Goal: Entertainment & Leisure: Consume media (video, audio)

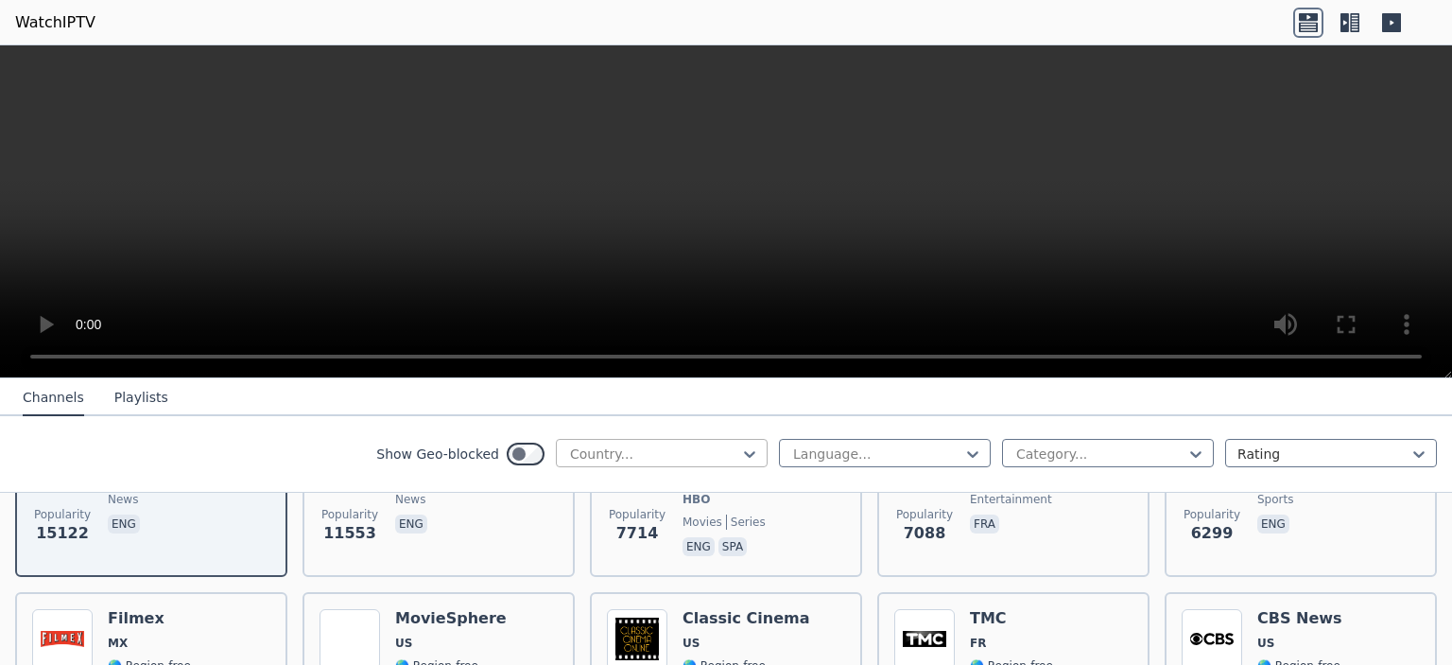
scroll to position [284, 0]
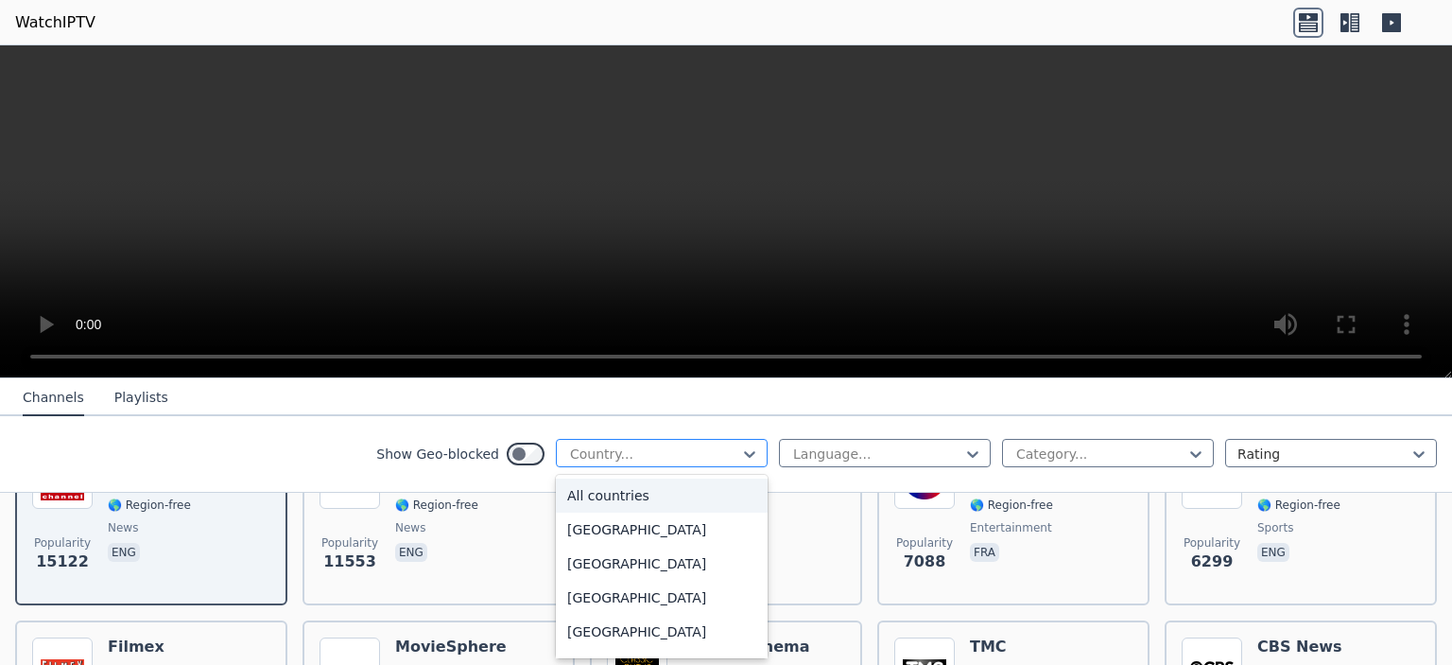
click at [607, 453] on div at bounding box center [654, 453] width 172 height 19
type input "***"
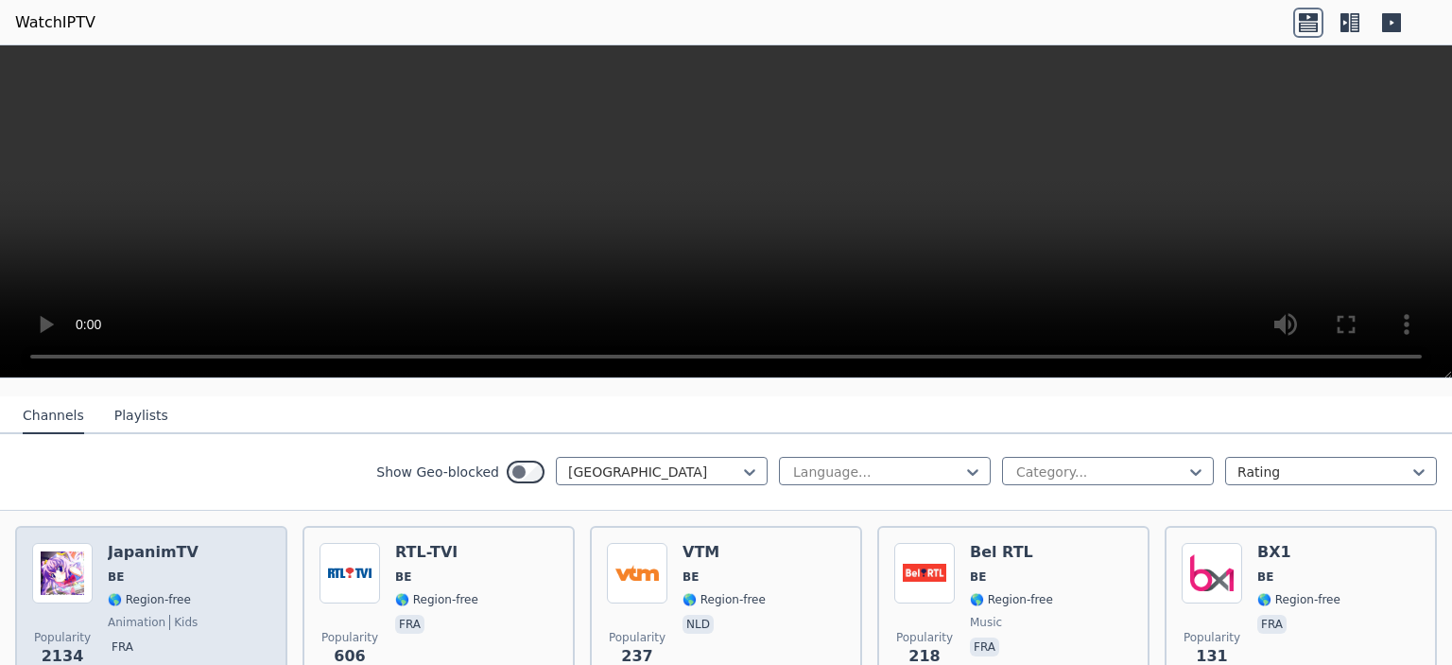
scroll to position [189, 0]
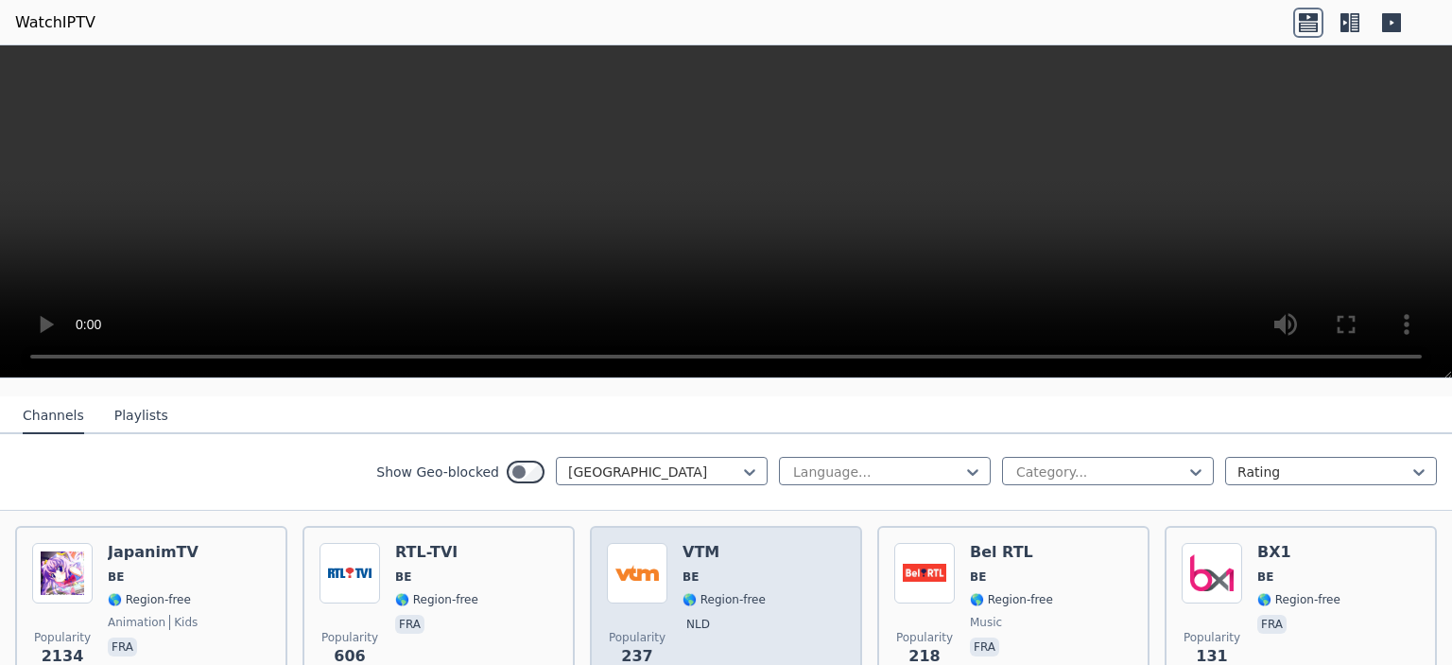
click at [800, 593] on div "Popularity 237 VTM BE 🌎 Region-free nld" at bounding box center [726, 611] width 238 height 136
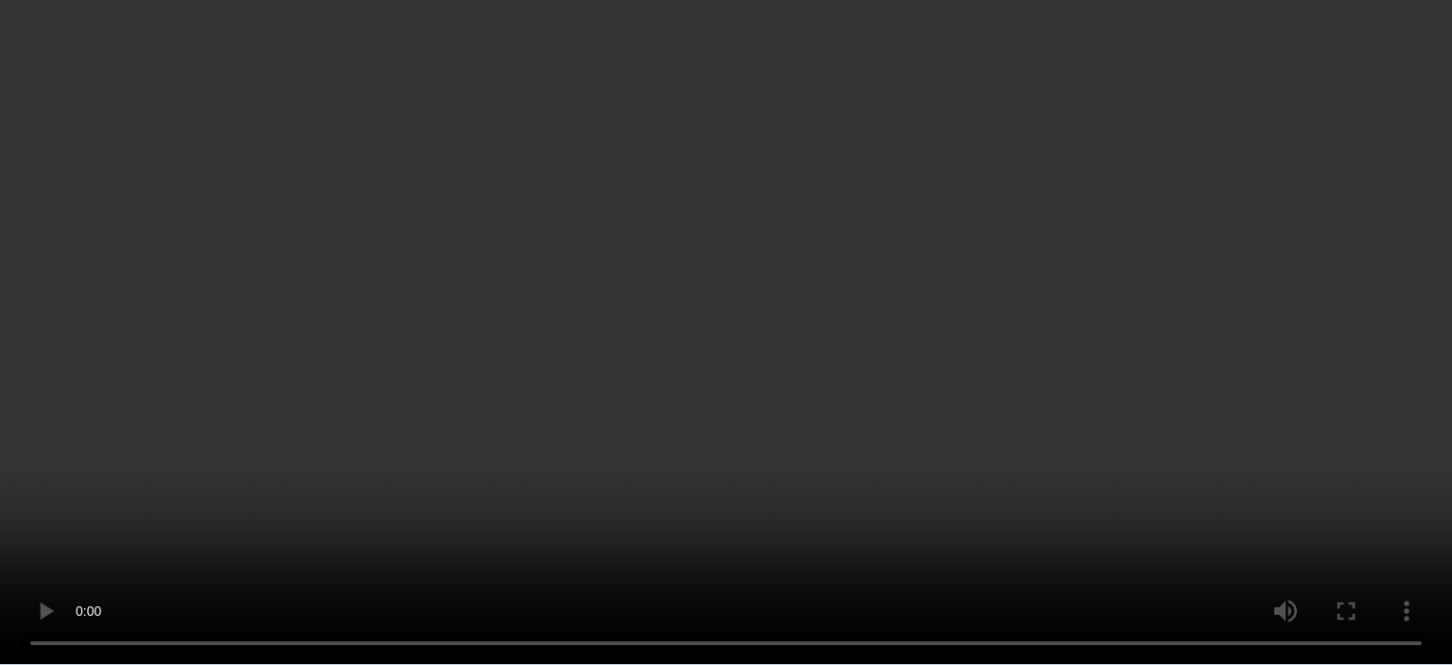
scroll to position [284, 0]
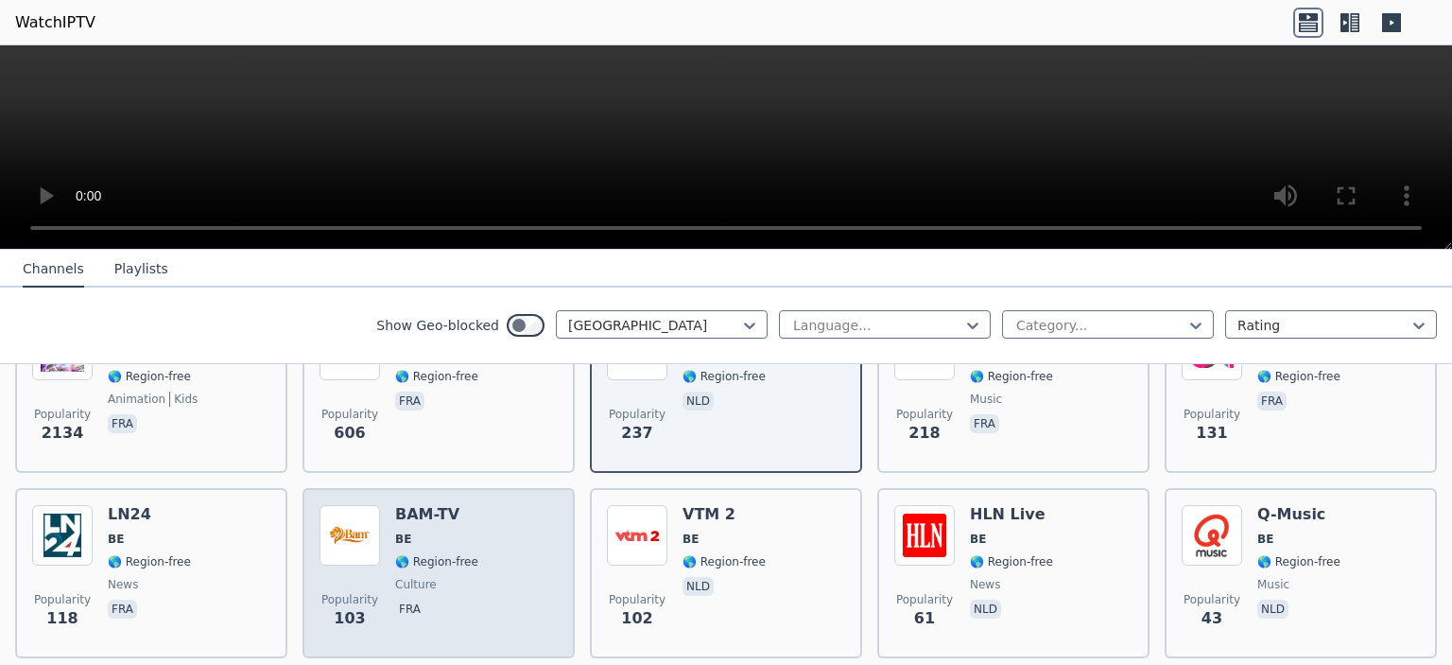
click at [470, 517] on div "Popularity 103 BAM-TV BE 🌎 Region-free culture fra" at bounding box center [439, 573] width 238 height 136
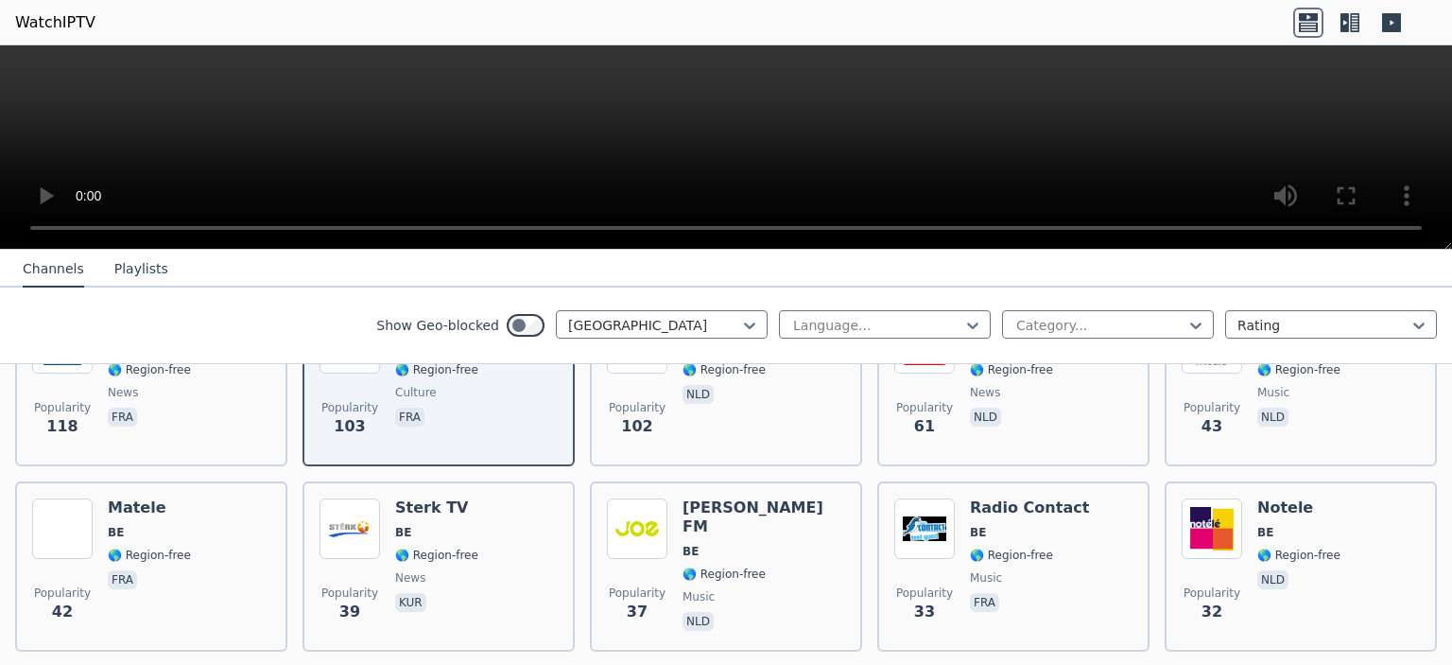
scroll to position [473, 0]
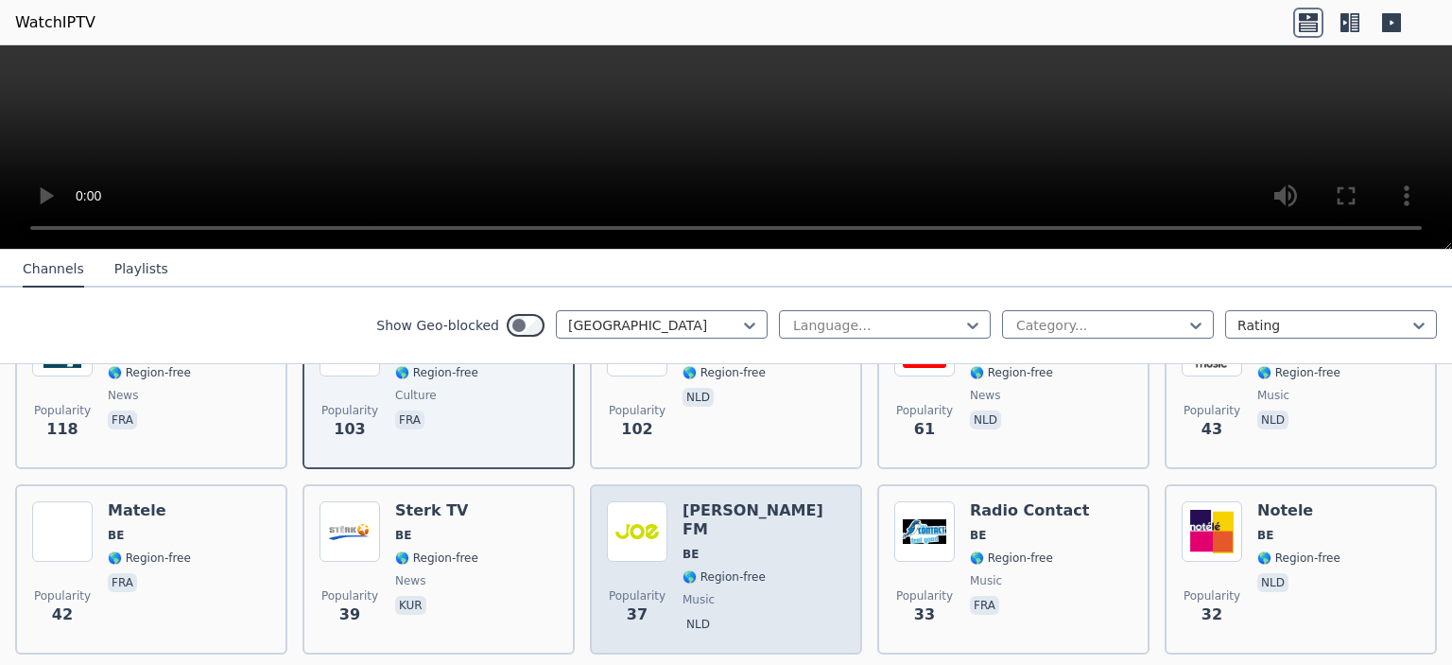
click at [754, 593] on div "Popularity 37 [PERSON_NAME] FM BE 🌎 Region-free music nld" at bounding box center [726, 569] width 238 height 136
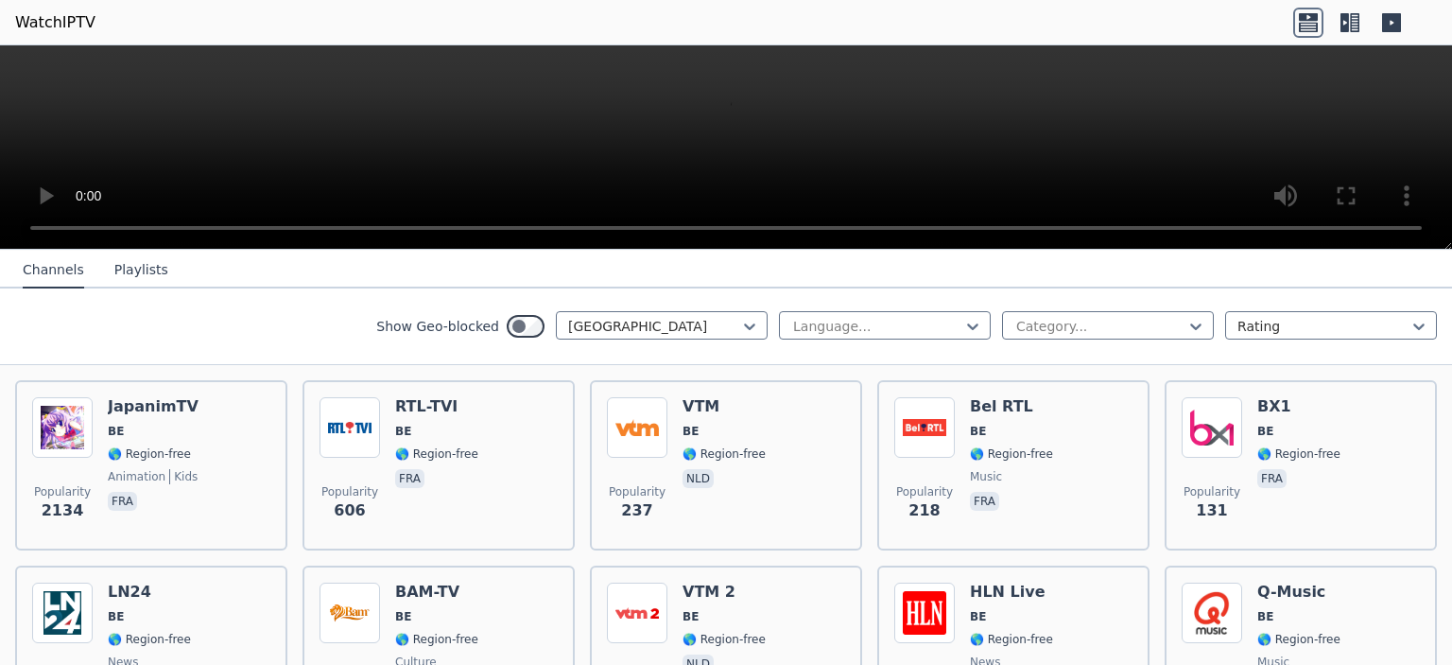
scroll to position [189, 0]
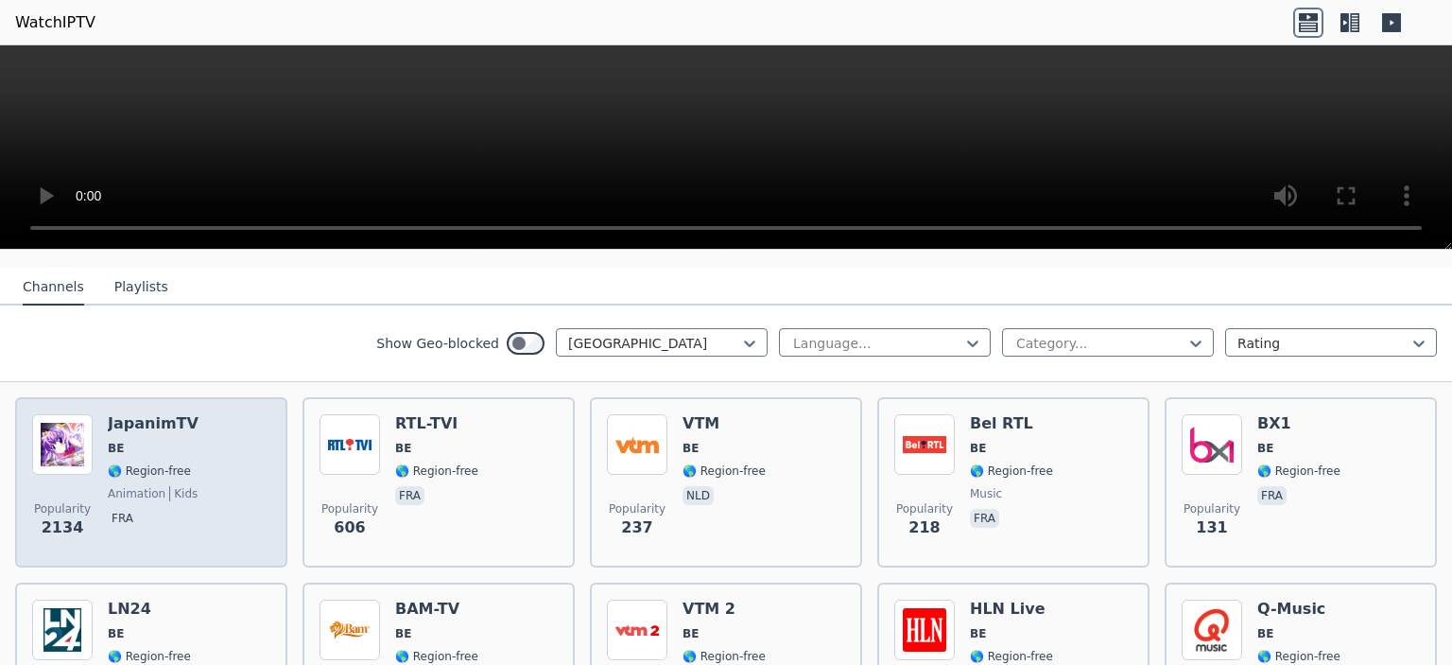
click at [195, 479] on div "Popularity 2134 JapanimTV BE 🌎 Region-free animation kids fra" at bounding box center [151, 482] width 238 height 136
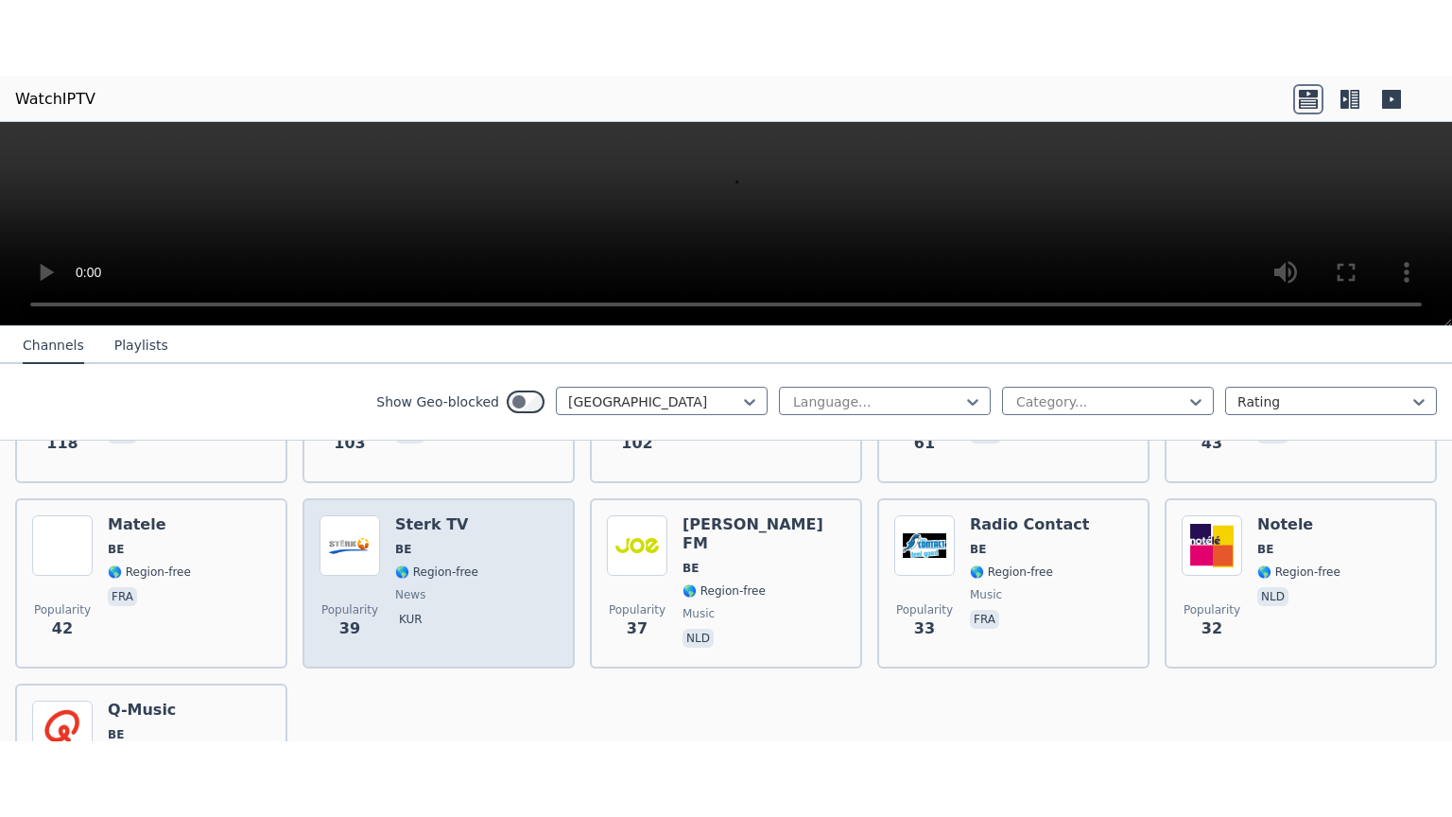
scroll to position [567, 0]
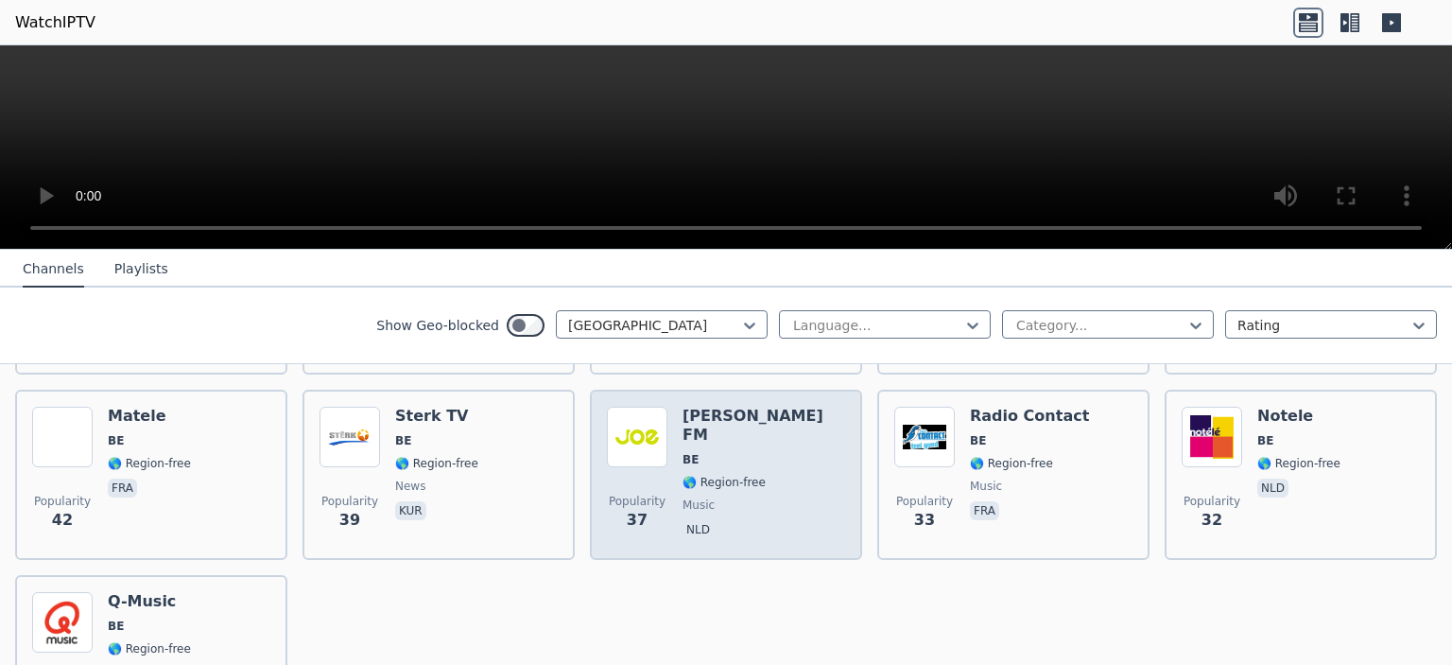
click at [770, 464] on div "Popularity 37 [PERSON_NAME] FM BE 🌎 Region-free music nld" at bounding box center [726, 475] width 238 height 136
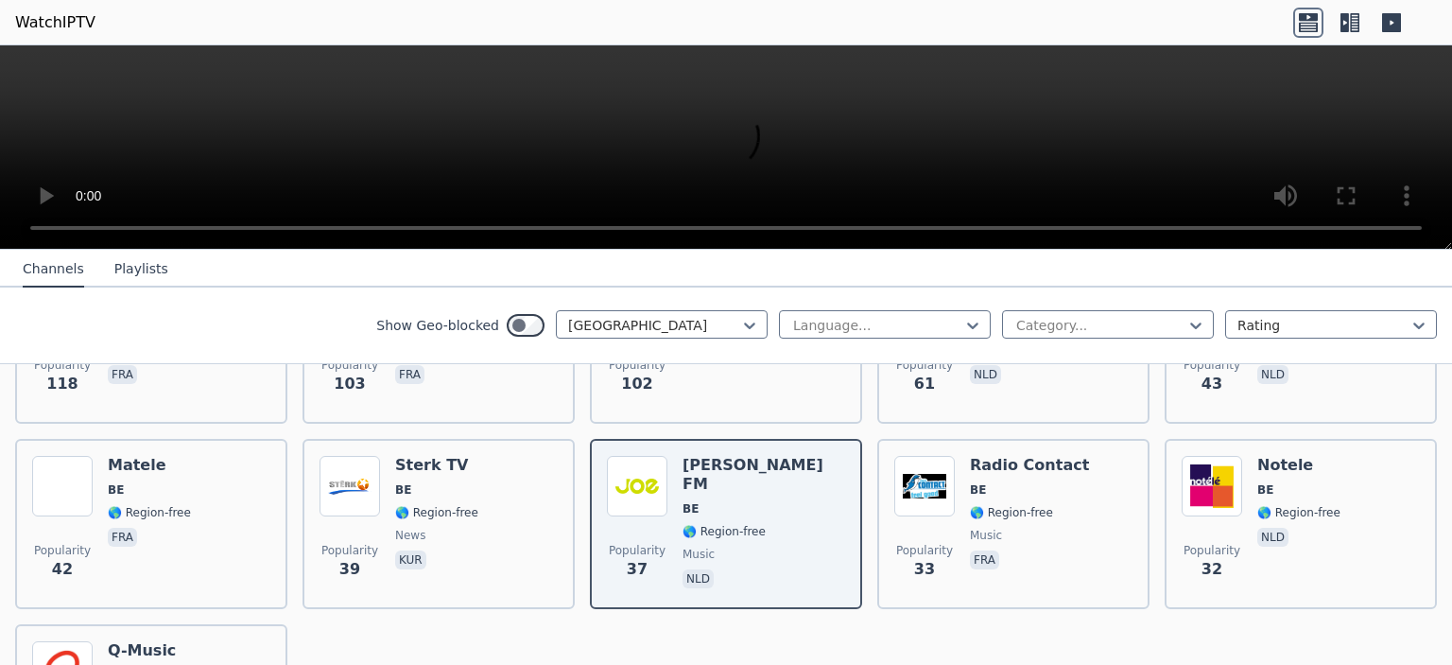
scroll to position [473, 0]
